Goal: Transaction & Acquisition: Purchase product/service

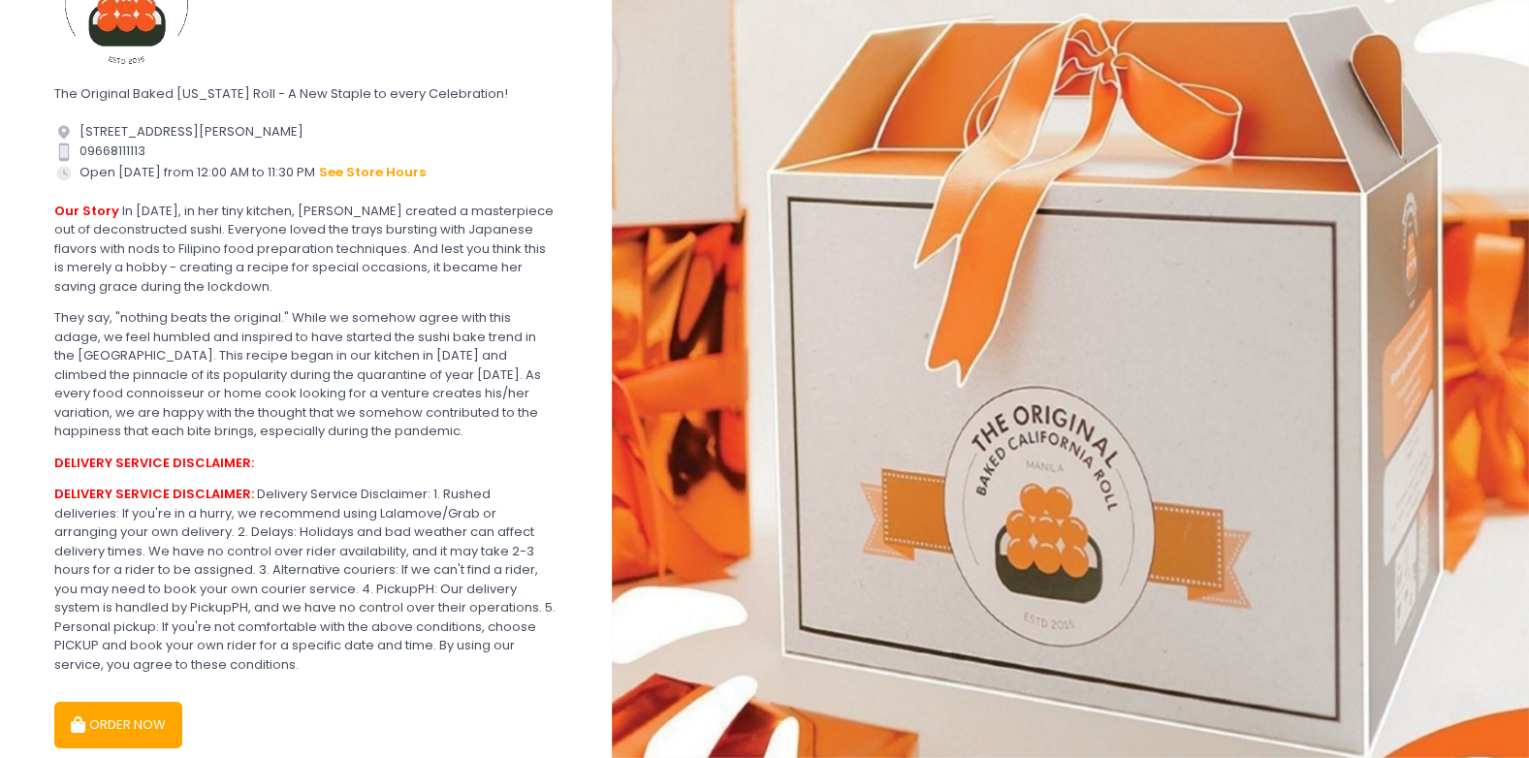
scroll to position [77, 0]
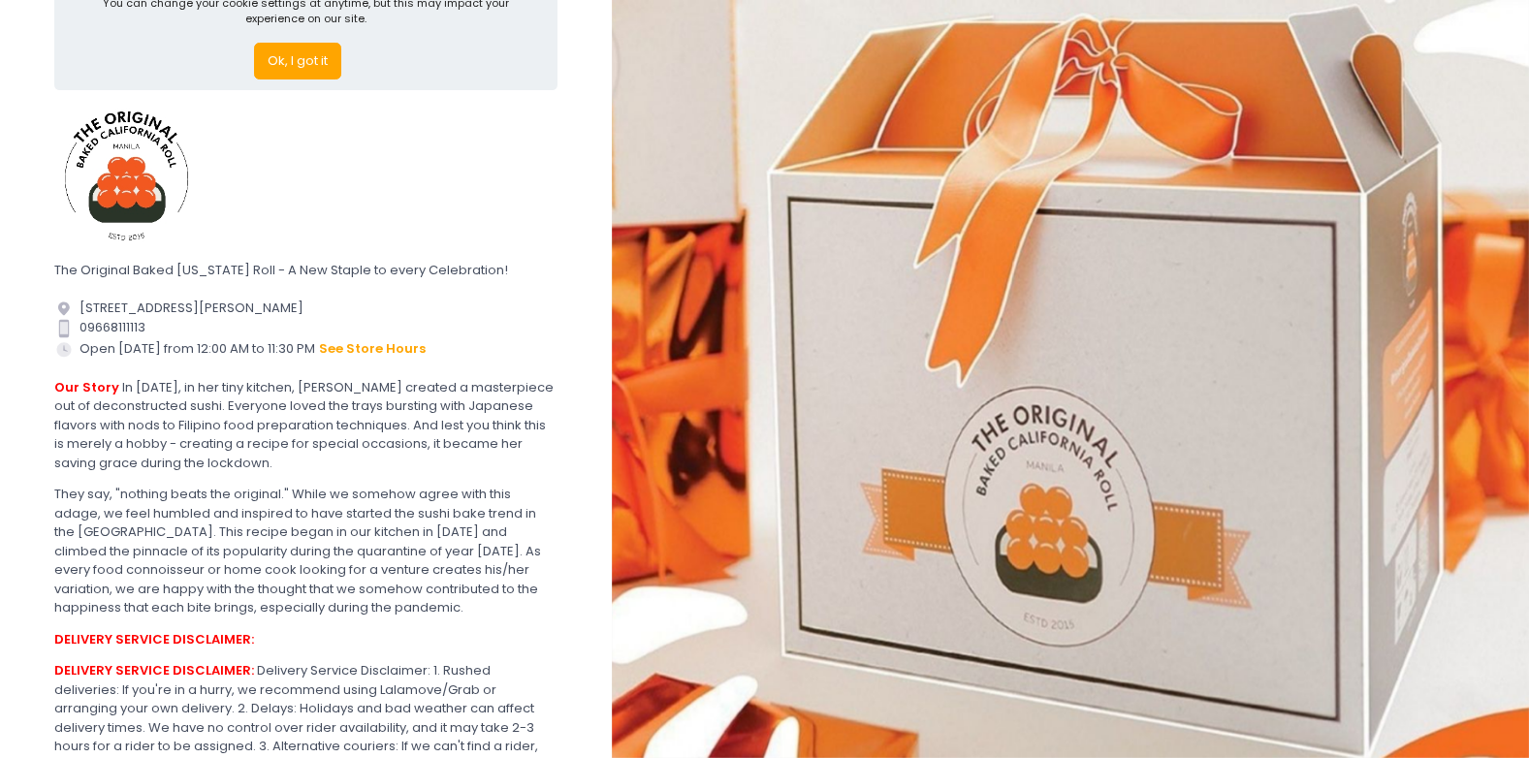
click at [280, 66] on button "Ok, I got it" at bounding box center [297, 61] width 87 height 37
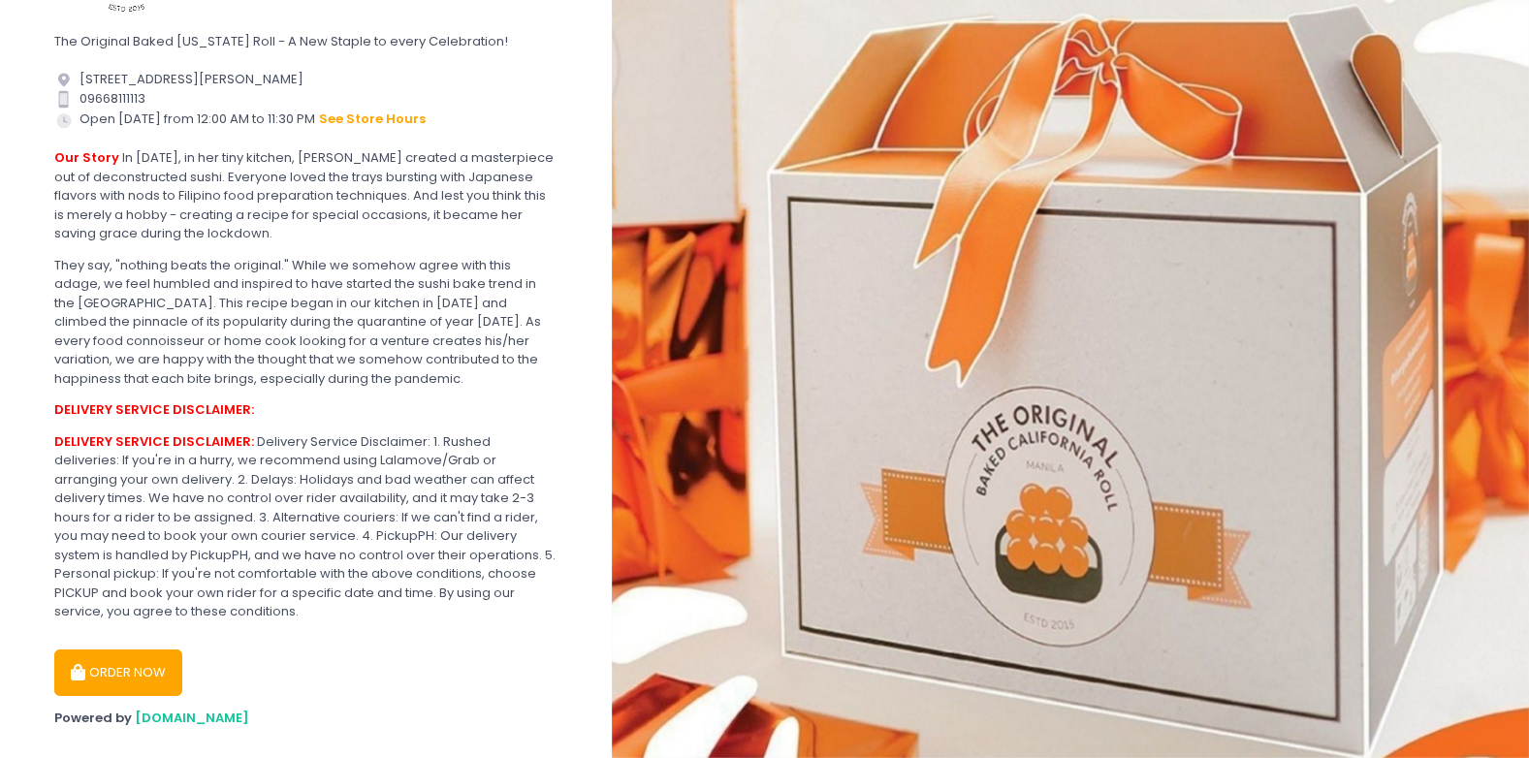
scroll to position [191, 0]
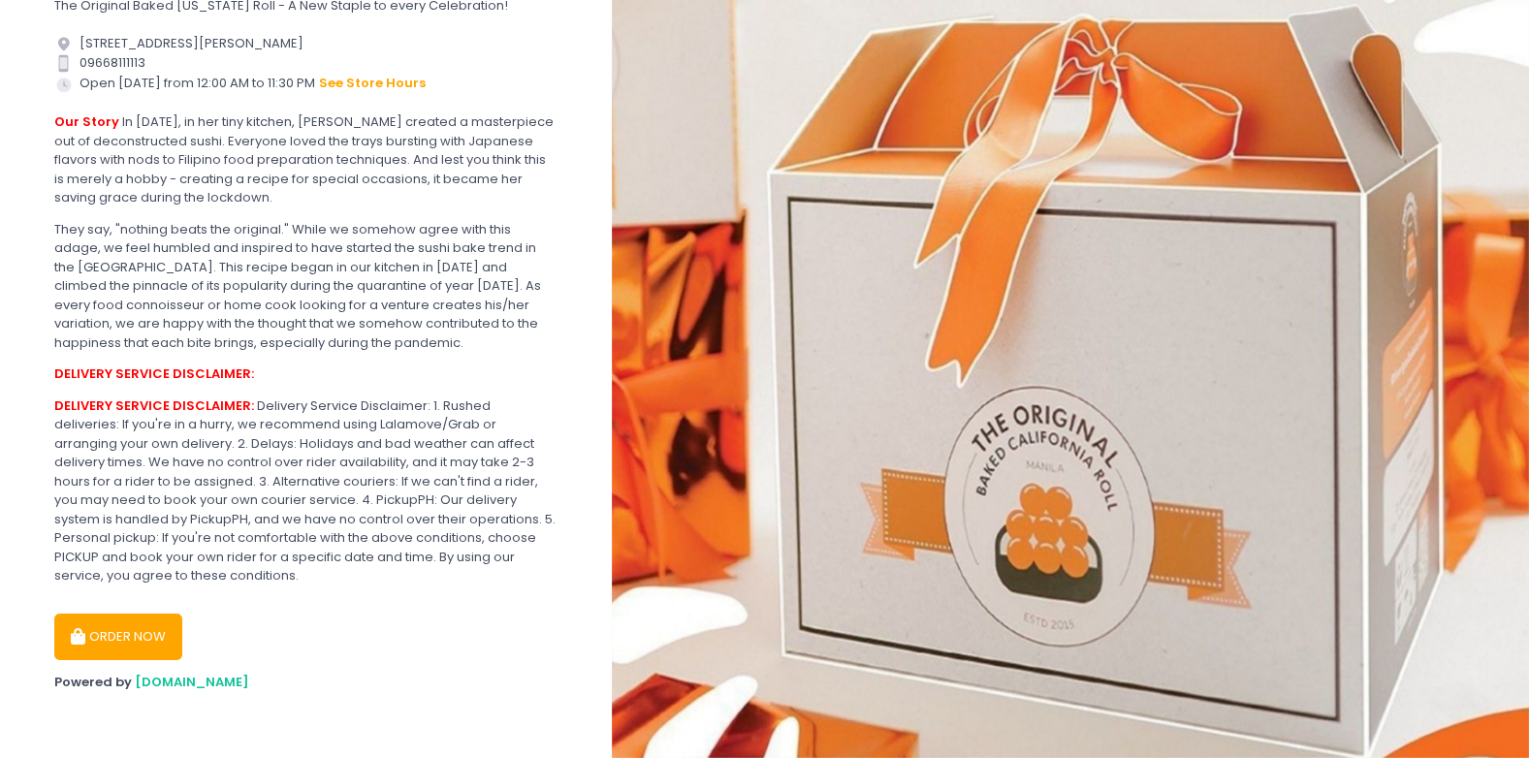
click at [108, 627] on button "ORDER NOW" at bounding box center [118, 637] width 128 height 47
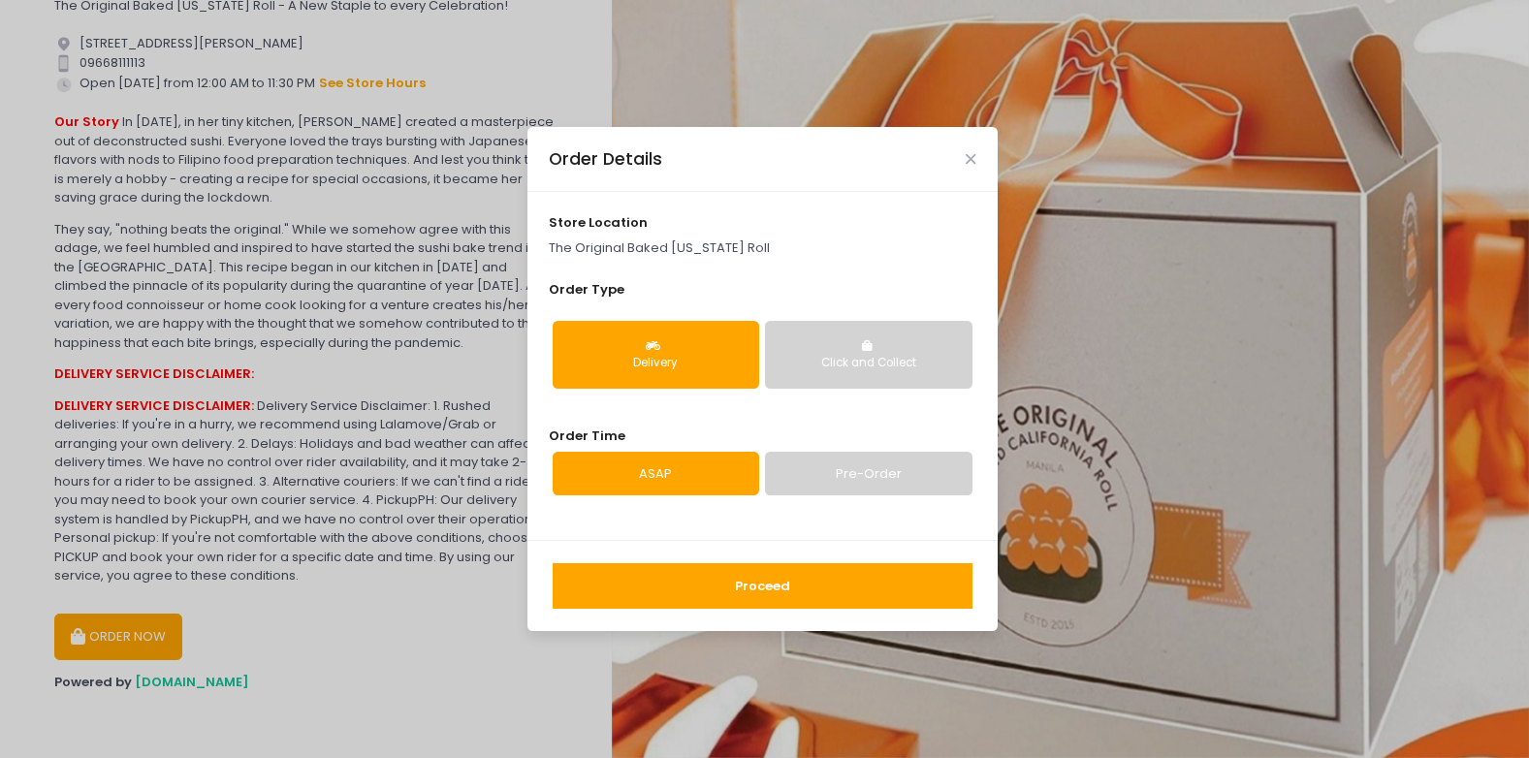
click at [666, 325] on button "Delivery" at bounding box center [656, 355] width 207 height 68
click at [922, 465] on link "Pre-Order" at bounding box center [868, 474] width 207 height 45
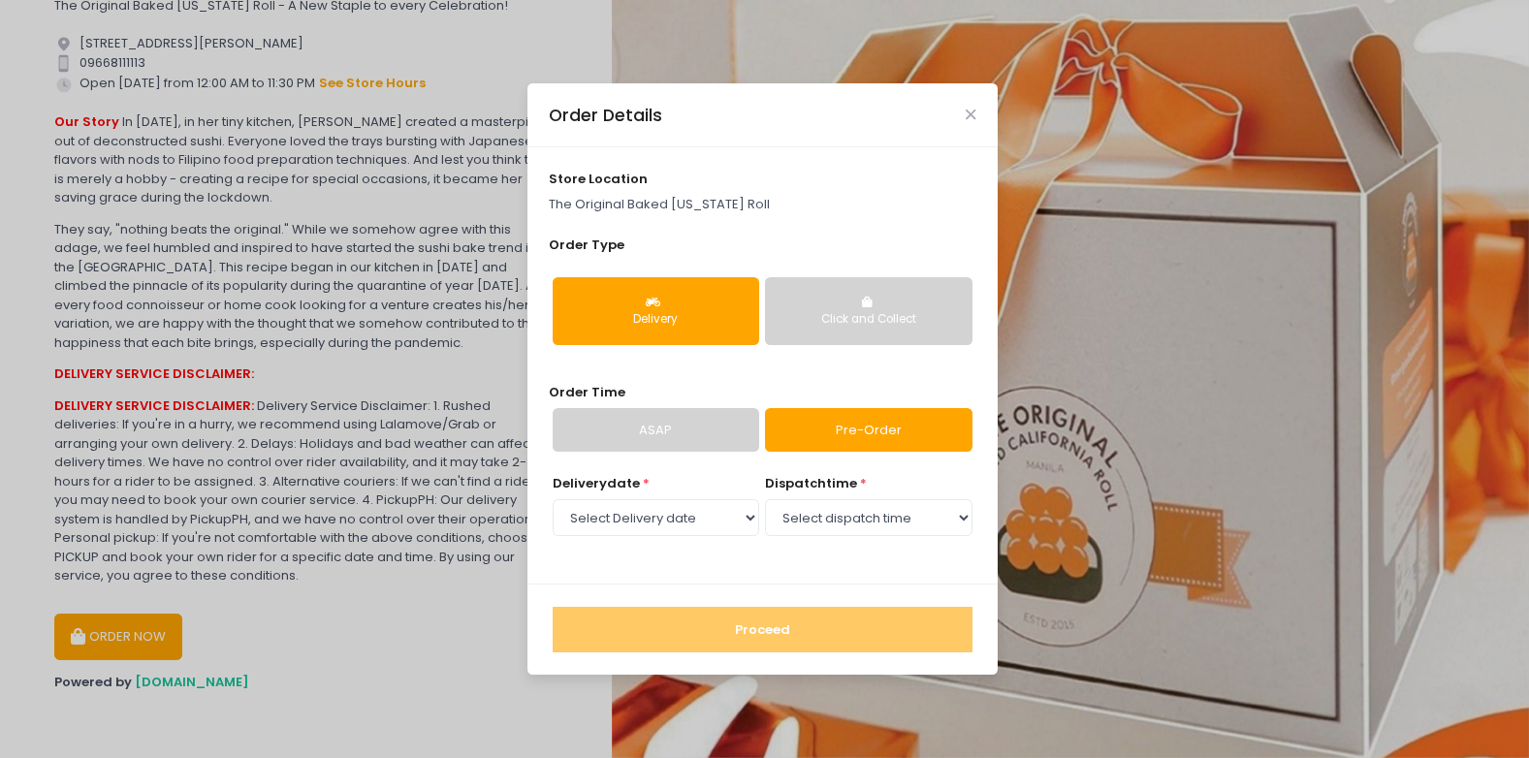
select select "[DATE]"
click at [721, 531] on select "Select Delivery date [DATE] [DATE] [DATE] [DATE] [DATE] [DATE] [DATE] [DATE] [D…" at bounding box center [656, 517] width 207 height 37
click at [860, 524] on select "Select dispatch time 07:30 AM - 08:00 AM 08:00 AM - 08:30 AM 08:30 AM - 09:00 A…" at bounding box center [868, 517] width 207 height 37
click at [765, 499] on select "Select dispatch time 07:30 AM - 08:00 AM 08:00 AM - 08:30 AM 08:30 AM - 09:00 A…" at bounding box center [868, 517] width 207 height 37
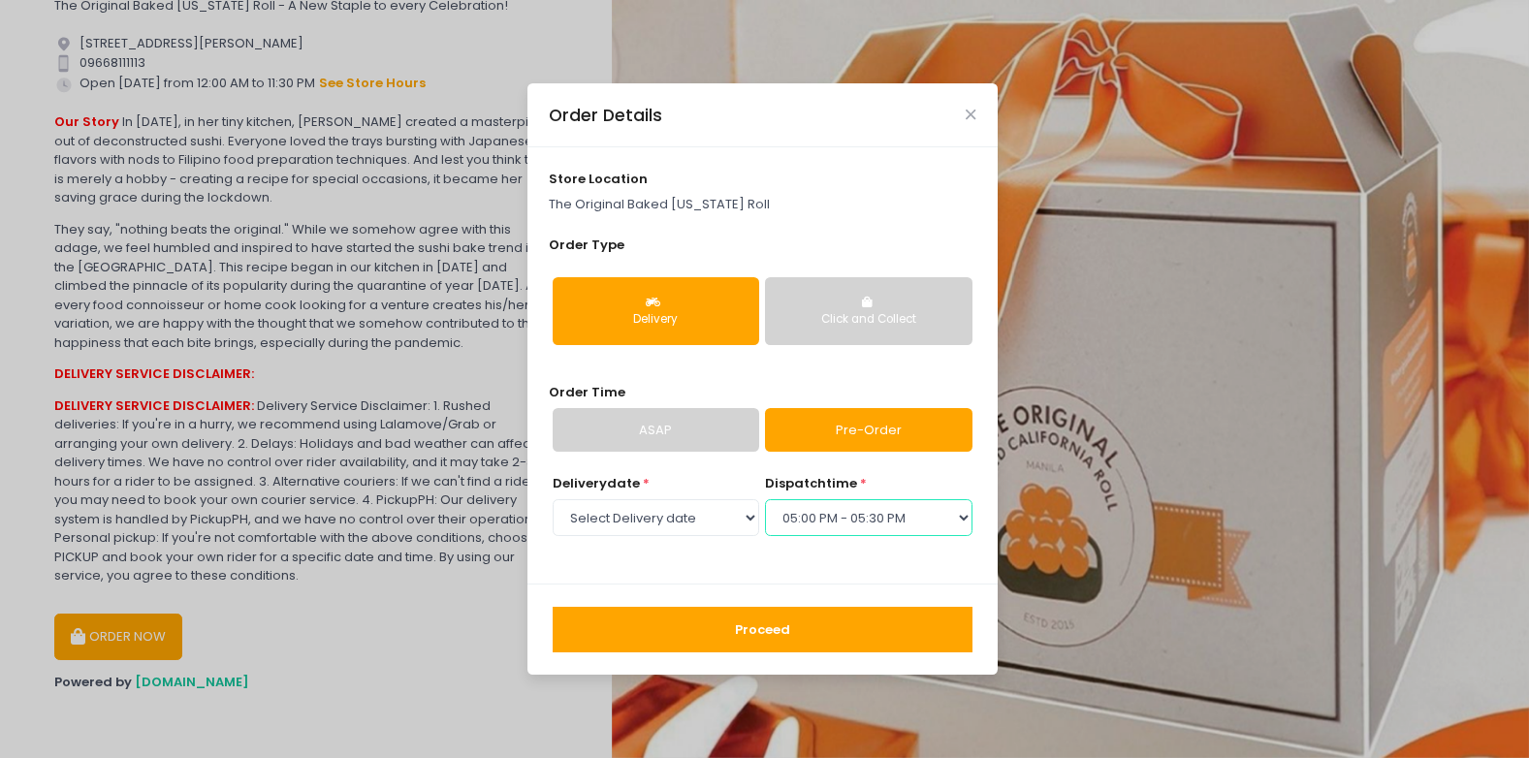
click at [963, 522] on select "Select dispatch time 07:30 AM - 08:00 AM 08:00 AM - 08:30 AM 08:30 AM - 09:00 A…" at bounding box center [868, 517] width 207 height 37
click at [765, 499] on select "Select dispatch time 07:30 AM - 08:00 AM 08:00 AM - 08:30 AM 08:30 AM - 09:00 A…" at bounding box center [868, 517] width 207 height 37
click at [914, 526] on select "Select dispatch time 07:30 AM - 08:00 AM 08:00 AM - 08:30 AM 08:30 AM - 09:00 A…" at bounding box center [868, 517] width 207 height 37
select select "14:30"
click at [765, 499] on select "Select dispatch time 07:30 AM - 08:00 AM 08:00 AM - 08:30 AM 08:30 AM - 09:00 A…" at bounding box center [868, 517] width 207 height 37
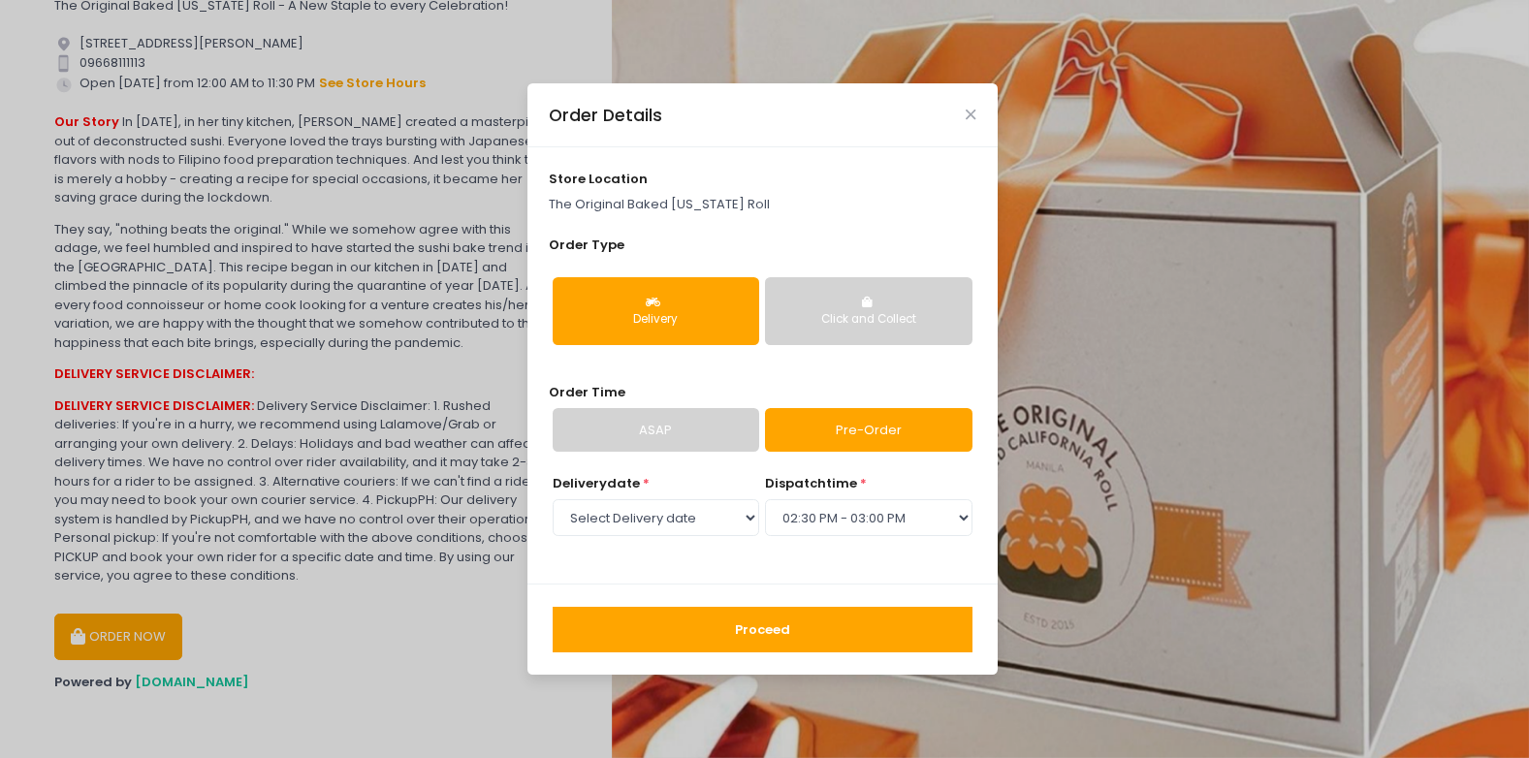
click at [774, 620] on button "Proceed" at bounding box center [763, 630] width 420 height 47
